Goal: Information Seeking & Learning: Learn about a topic

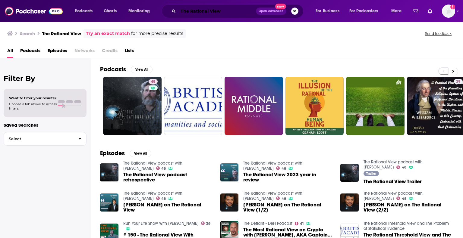
click at [188, 11] on input "The Rational View" at bounding box center [217, 11] width 78 height 10
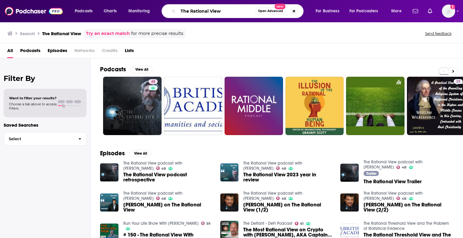
click at [188, 11] on input "The Rational View" at bounding box center [216, 11] width 77 height 10
click at [186, 11] on input "The Rational View" at bounding box center [216, 11] width 77 height 10
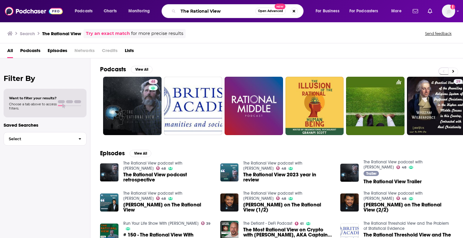
paste input "LeaderSHOP"
type input "LeaderSHOP"
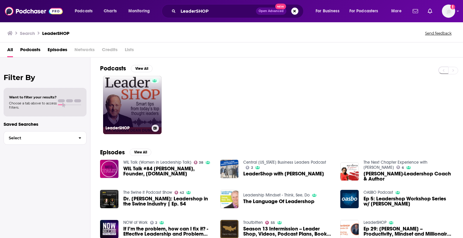
click at [132, 103] on link "LeaderSHOP" at bounding box center [132, 105] width 58 height 58
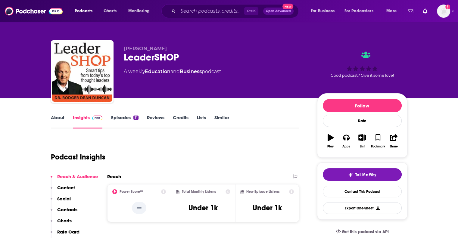
click at [61, 119] on link "About" at bounding box center [58, 122] width 14 height 14
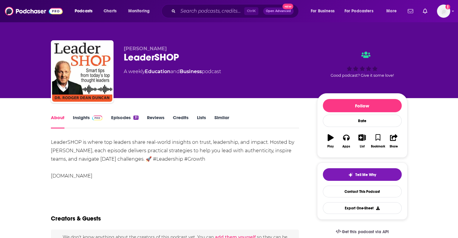
click at [57, 142] on div "LeaderSHOP is where top leaders share real-world insights on trust, leadership,…" at bounding box center [175, 159] width 248 height 42
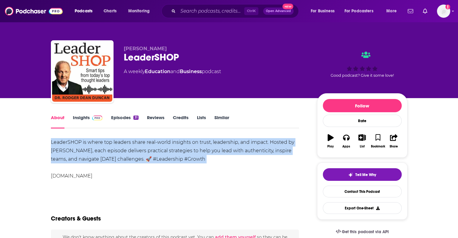
drag, startPoint x: 57, startPoint y: 142, endPoint x: 230, endPoint y: 159, distance: 174.2
click at [230, 159] on div "LeaderSHOP is where top leaders share real-world insights on trust, leadership,…" at bounding box center [175, 159] width 248 height 42
copy div "LeaderSHOP is where top leaders share real-world insights on trust, leadership,…"
click at [212, 169] on div "LeaderSHOP is where top leaders share real-world insights on trust, leadership,…" at bounding box center [175, 159] width 248 height 42
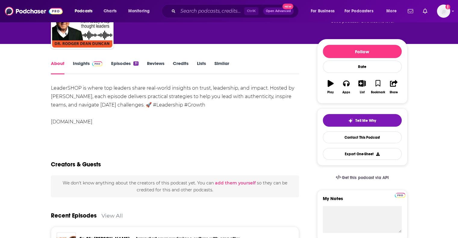
scroll to position [90, 0]
